Goal: Communication & Community: Ask a question

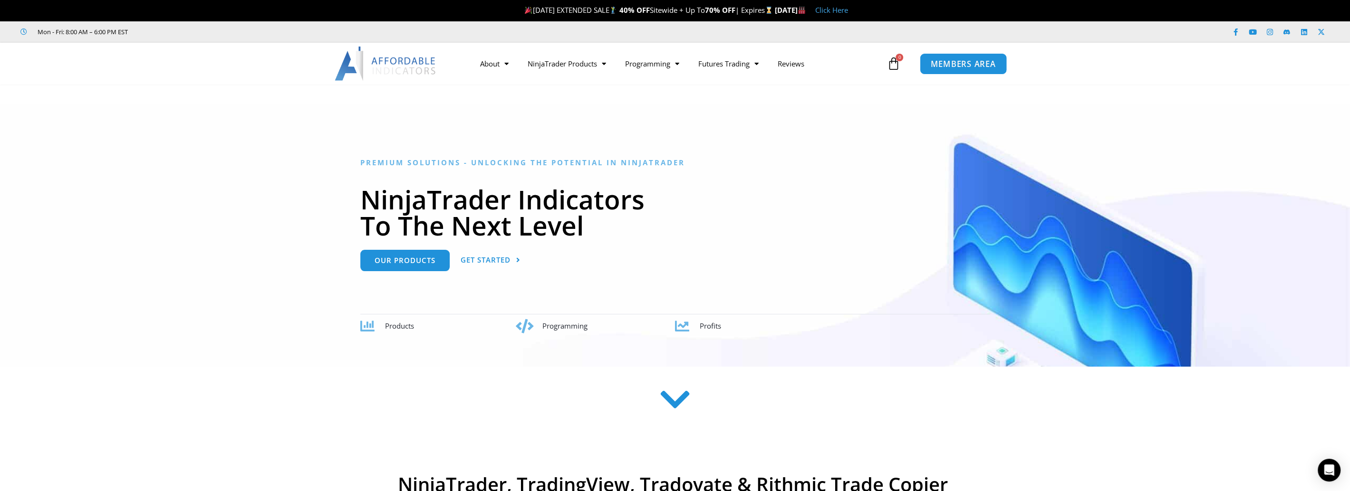
click at [951, 71] on link "MEMBERS AREA" at bounding box center [963, 63] width 87 height 21
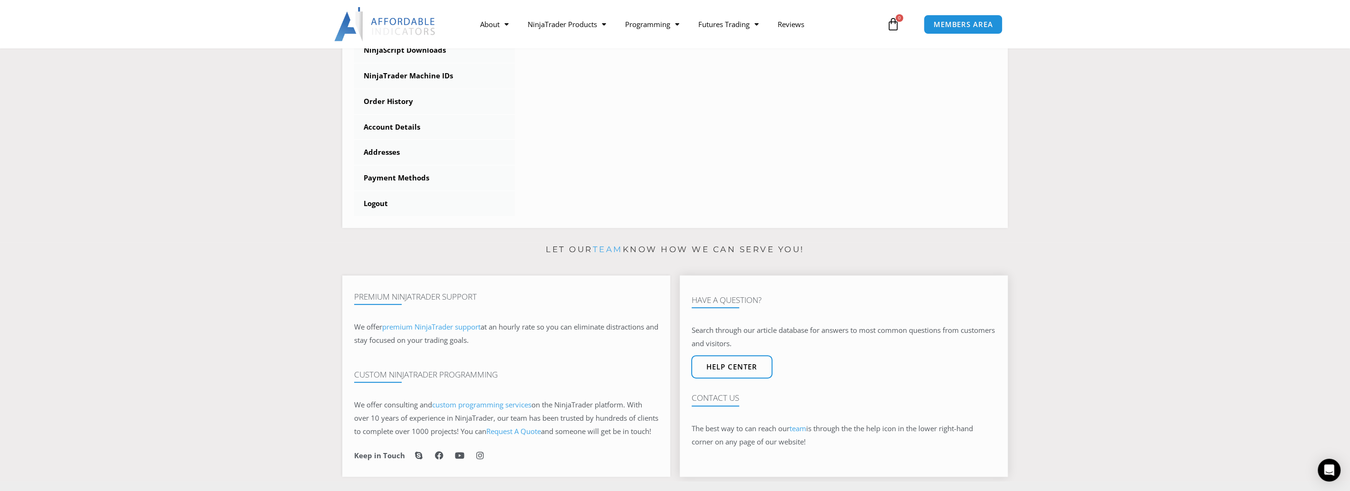
scroll to position [170, 0]
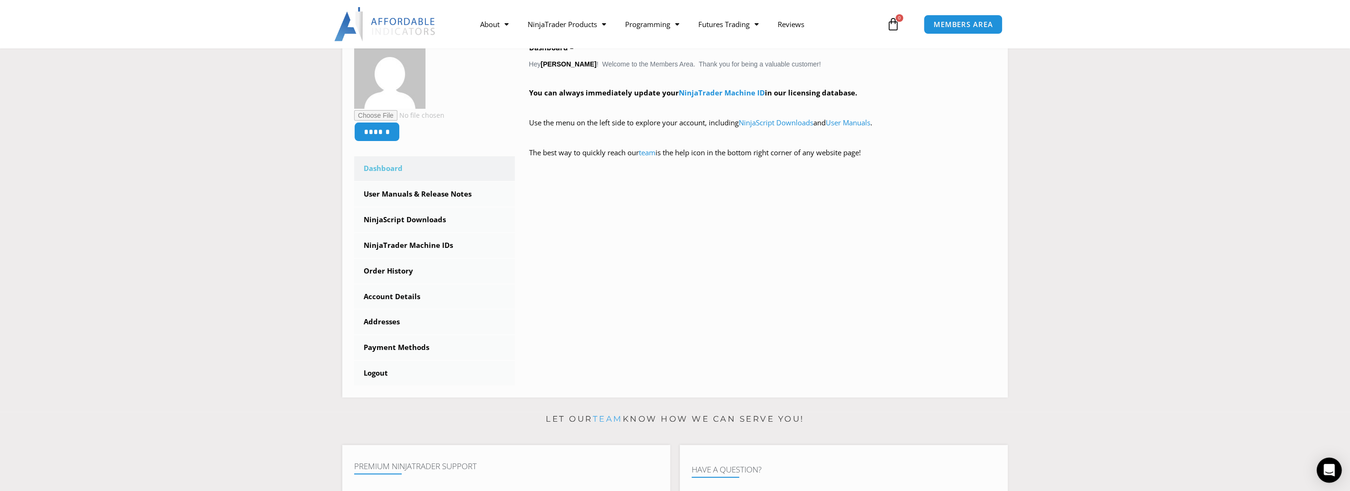
click at [1327, 470] on icon "Open Intercom Messenger" at bounding box center [1328, 470] width 11 height 12
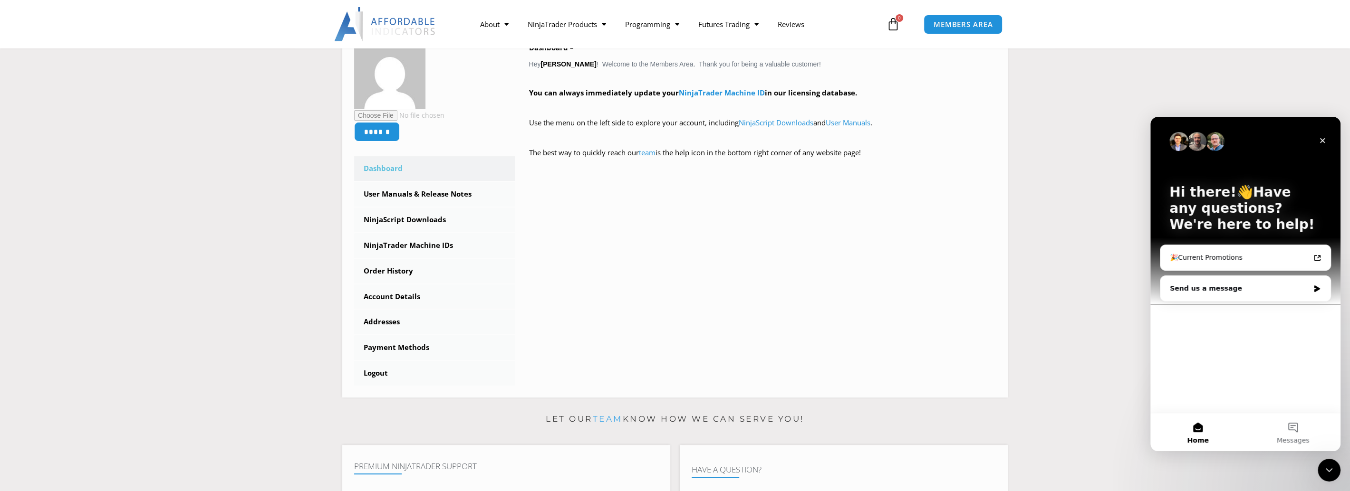
scroll to position [0, 0]
click at [1239, 296] on div "Send us a message" at bounding box center [1245, 288] width 170 height 25
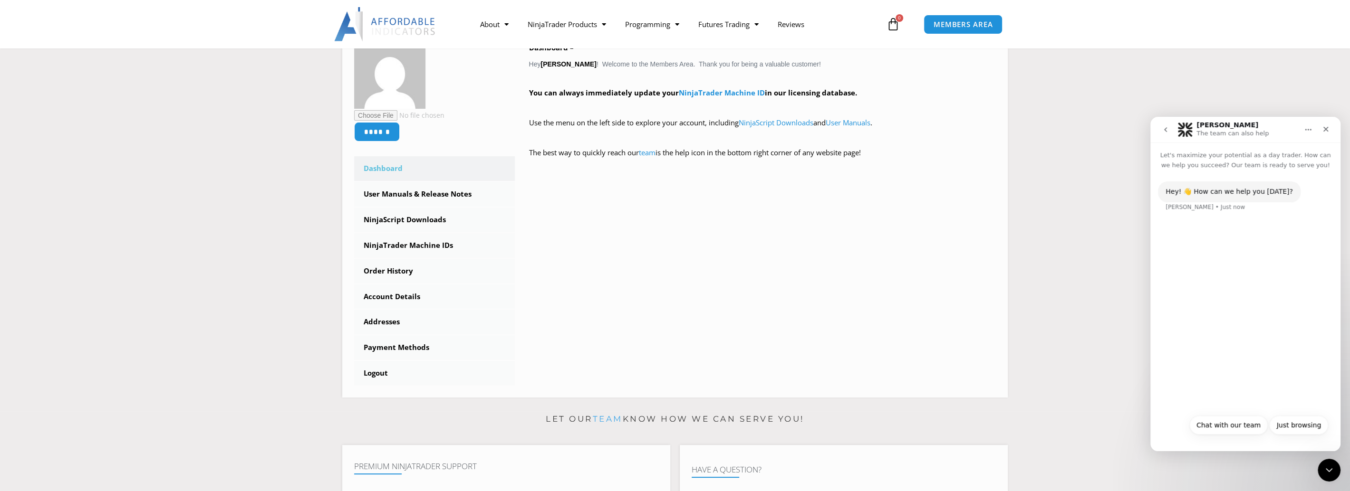
click at [1272, 351] on div "Hey! 👋 How can we help you today? Solomon • Just now" at bounding box center [1245, 290] width 190 height 240
click at [1195, 212] on div "Hey! 👋 How can we help you today? Solomon • Just now" at bounding box center [1245, 203] width 175 height 42
drag, startPoint x: 1199, startPoint y: 217, endPoint x: 1200, endPoint y: 283, distance: 65.6
click at [1200, 218] on div "Hey! 👋 How can we help you today? Solomon • Just now" at bounding box center [1245, 203] width 175 height 42
click at [1181, 434] on div "Just browsing Chat with our team Just browsing" at bounding box center [1244, 428] width 165 height 25
